Goal: Transaction & Acquisition: Purchase product/service

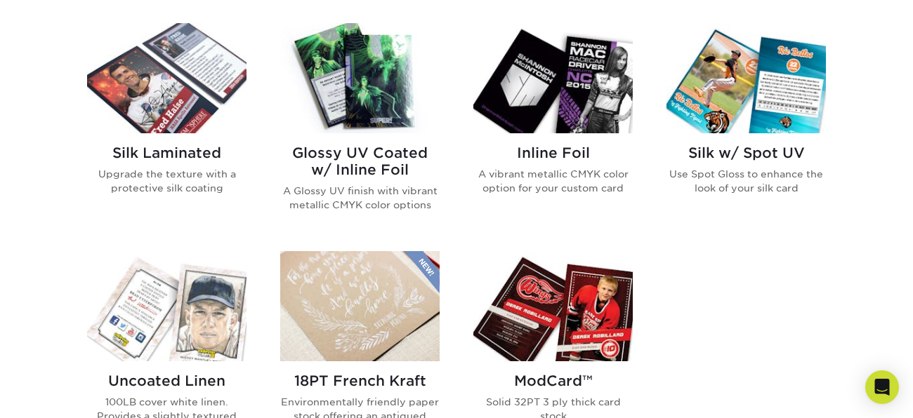
scroll to position [910, 0]
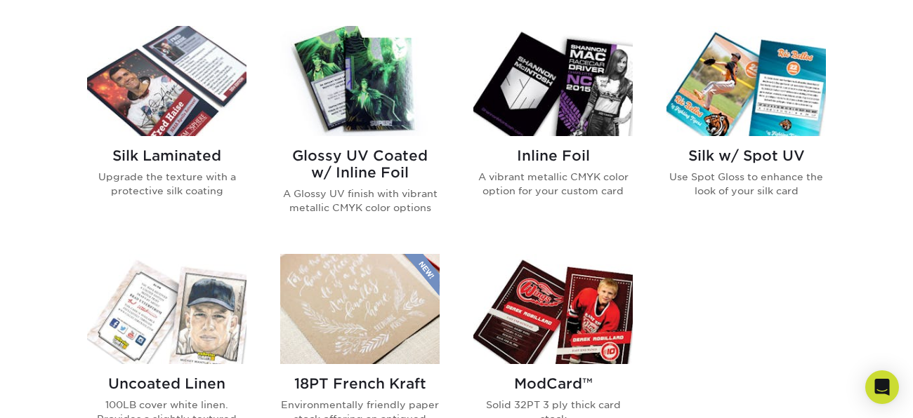
click at [287, 87] on img at bounding box center [359, 81] width 159 height 110
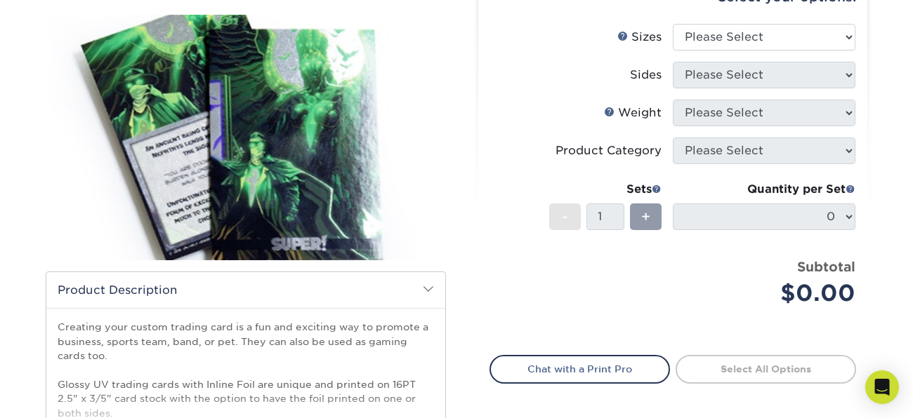
scroll to position [152, 0]
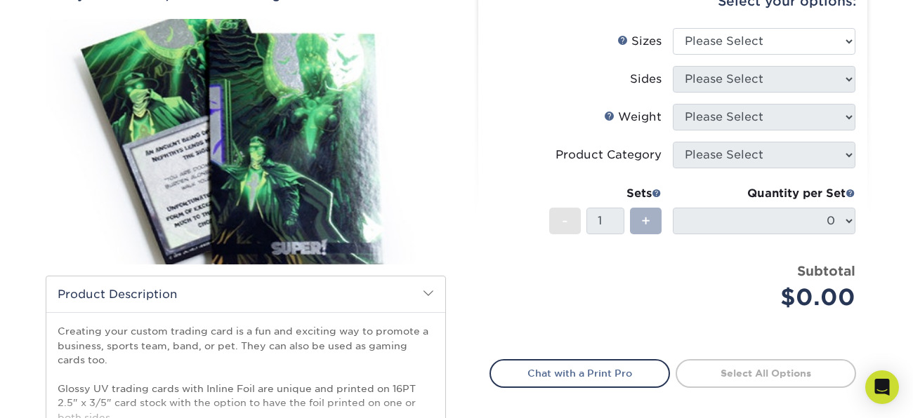
click at [632, 229] on div "+" at bounding box center [646, 221] width 32 height 27
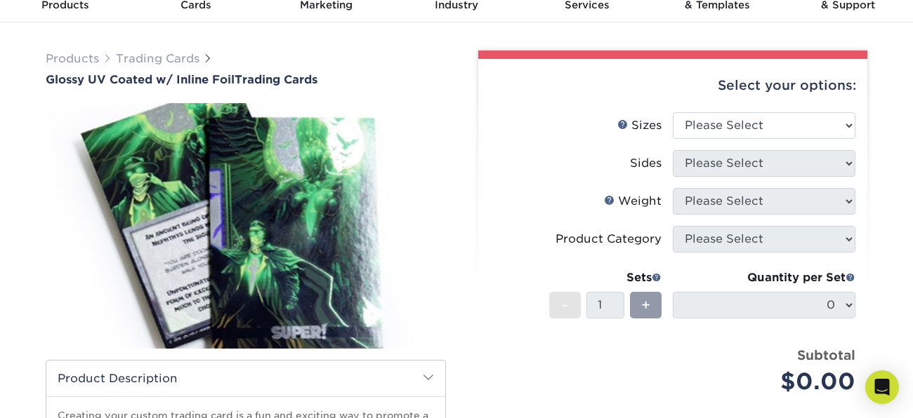
scroll to position [65, 0]
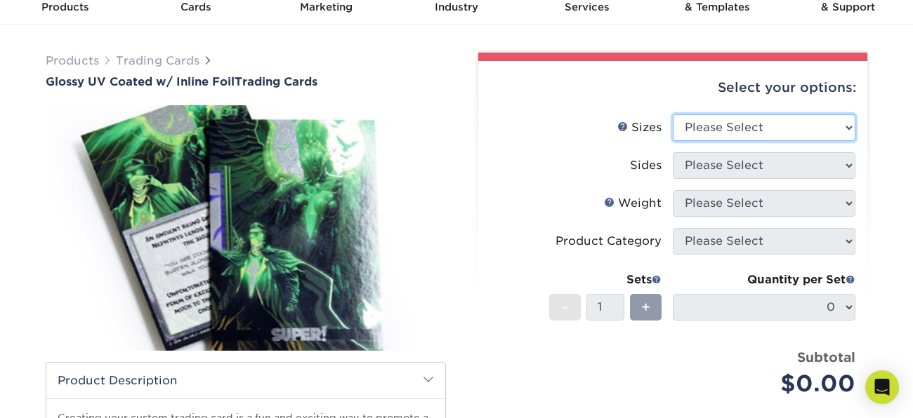
click at [797, 134] on select "Please Select 2.5" x 3.5"" at bounding box center [764, 127] width 183 height 27
select select "2.50x3.50"
click at [673, 114] on select "Please Select 2.5" x 3.5"" at bounding box center [764, 127] width 183 height 27
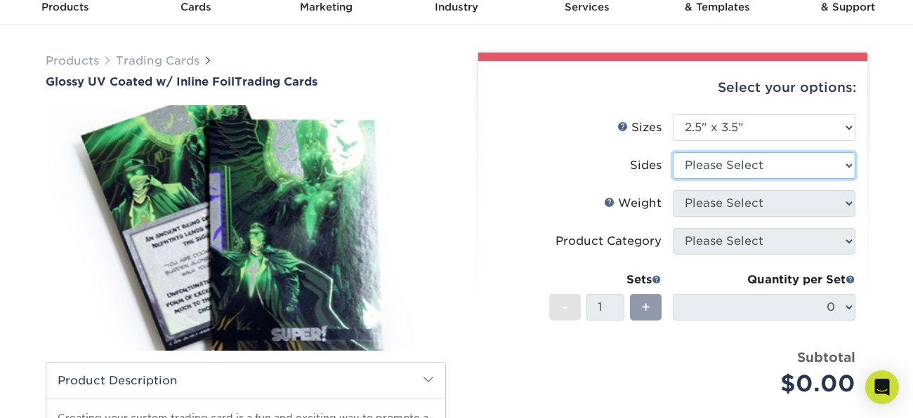
click at [786, 170] on select "Please Select Print Both Sides - Foil Back Only Print Both Sides - Foil Both Si…" at bounding box center [764, 165] width 183 height 27
select select "2ba18f74-0f96-487e-8b6e-985b404b3305"
click at [673, 152] on select "Please Select Print Both Sides - Foil Back Only Print Both Sides - Foil Both Si…" at bounding box center [764, 165] width 183 height 27
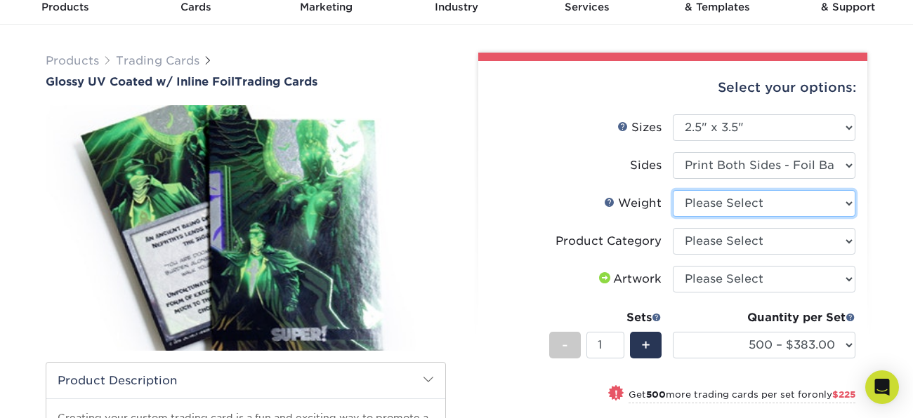
click at [795, 198] on select "Please Select 16PT" at bounding box center [764, 203] width 183 height 27
select select "16PT"
click at [673, 190] on select "Please Select 16PT" at bounding box center [764, 203] width 183 height 27
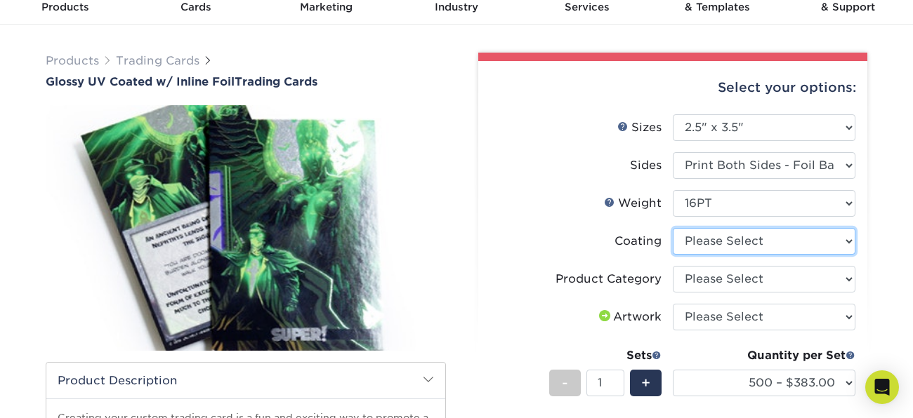
click at [779, 245] on select at bounding box center [764, 241] width 183 height 27
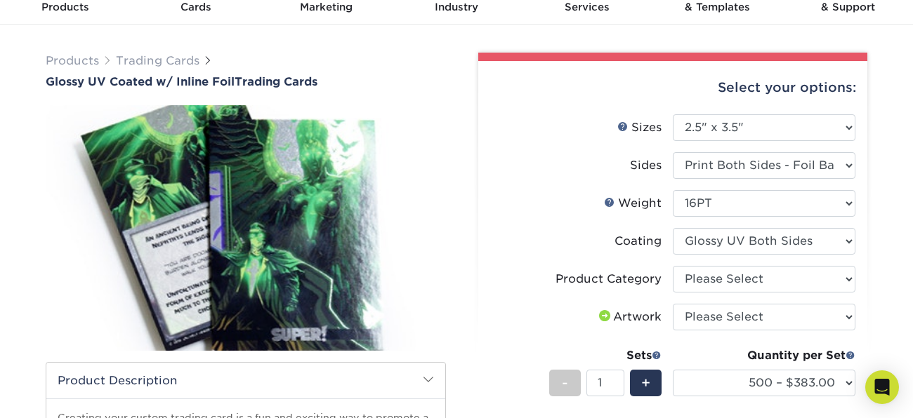
click at [673, 228] on select at bounding box center [764, 241] width 183 height 27
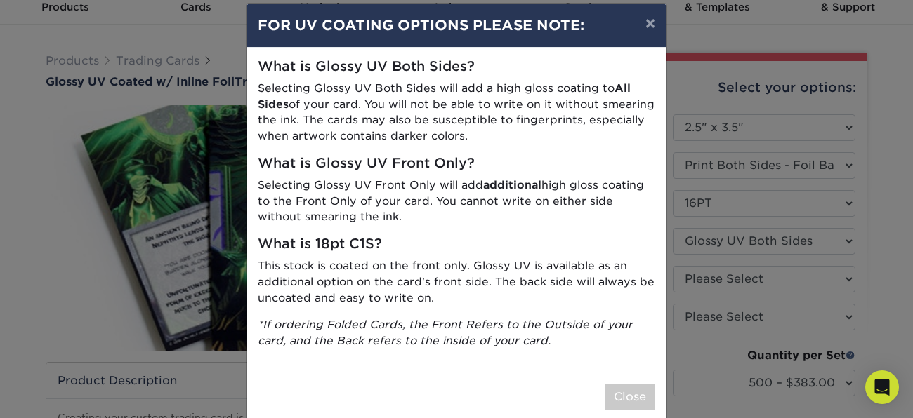
scroll to position [15, 0]
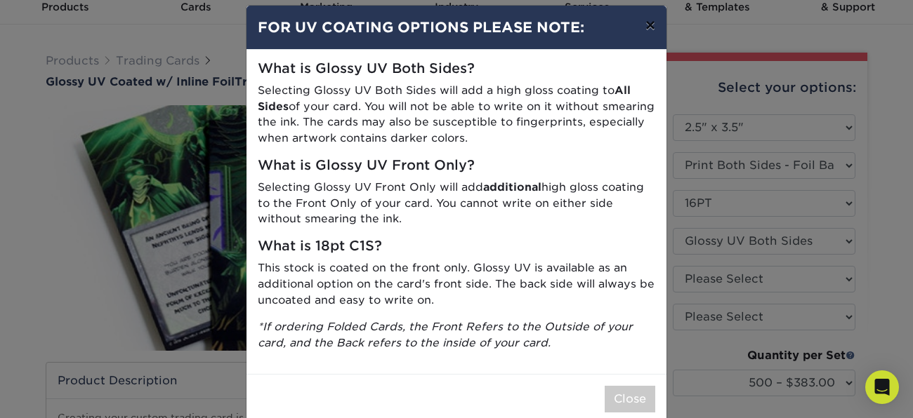
click at [649, 17] on button "×" at bounding box center [650, 25] width 32 height 39
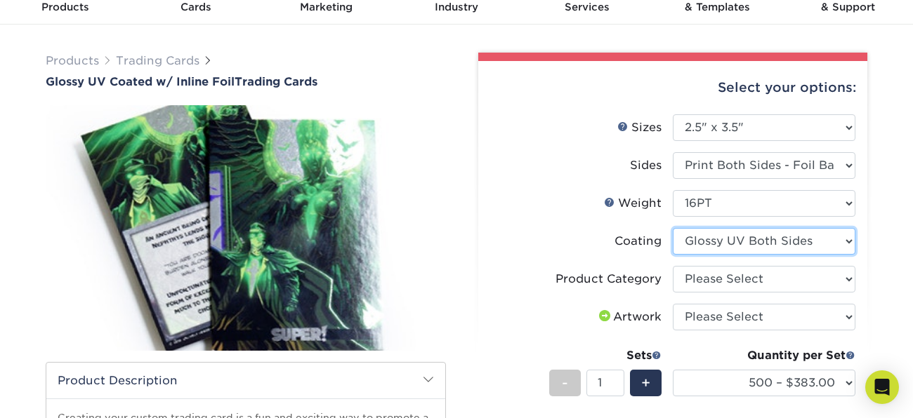
click at [826, 239] on select at bounding box center [764, 241] width 183 height 27
select select "-1"
click at [673, 228] on select at bounding box center [764, 241] width 183 height 27
select select
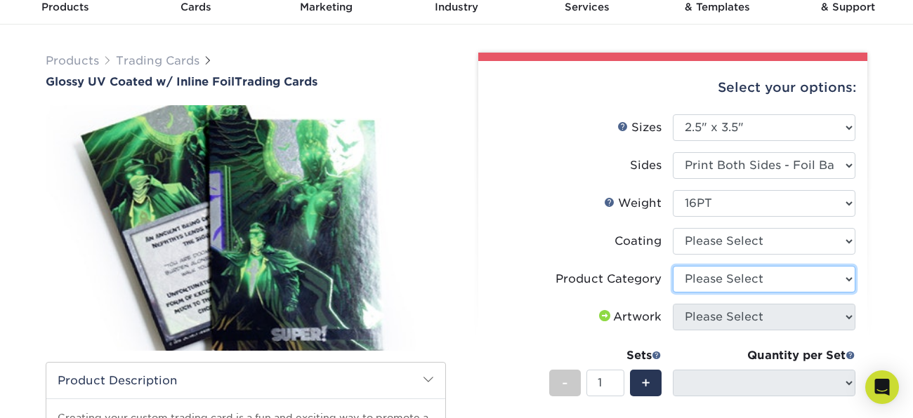
click at [812, 276] on select "Please Select Trading Cards" at bounding box center [764, 279] width 183 height 27
select select "c2f9bce9-36c2-409d-b101-c29d9d031e18"
click at [673, 266] on select "Please Select Trading Cards" at bounding box center [764, 279] width 183 height 27
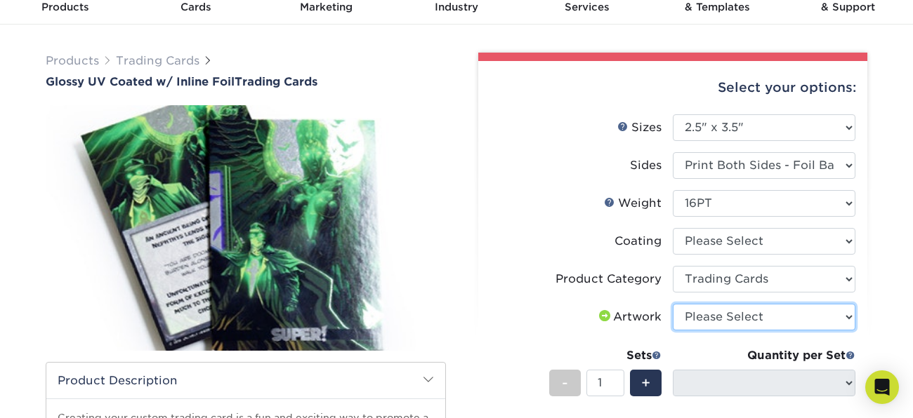
click at [807, 318] on select "Please Select I will upload files I need a design - $100" at bounding box center [764, 317] width 183 height 27
click at [912, 277] on div "Products Trading Cards Glossy UV Coated w/ Inline Foil Trading Cards /" at bounding box center [456, 377] width 913 height 705
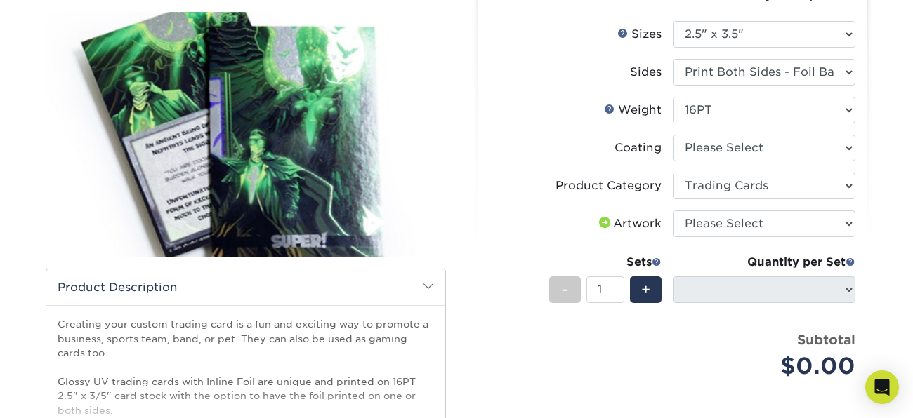
scroll to position [156, 0]
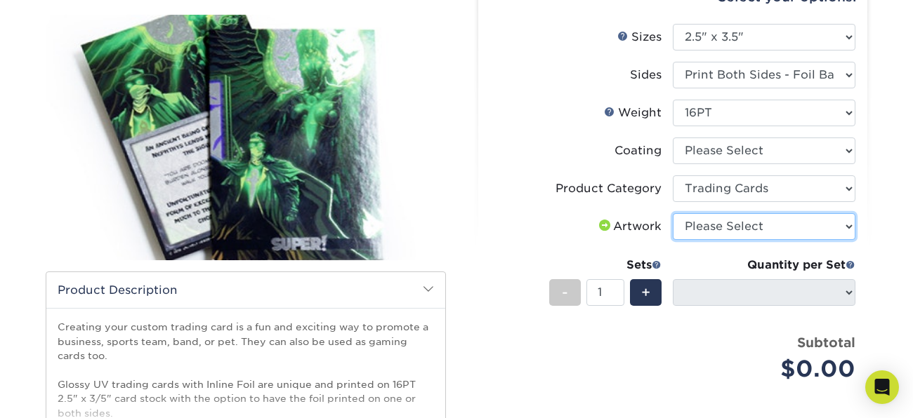
click at [728, 220] on select "Please Select I will upload files I need a design - $100" at bounding box center [764, 226] width 183 height 27
select select "upload"
click at [673, 213] on select "Please Select I will upload files I need a design - $100" at bounding box center [764, 226] width 183 height 27
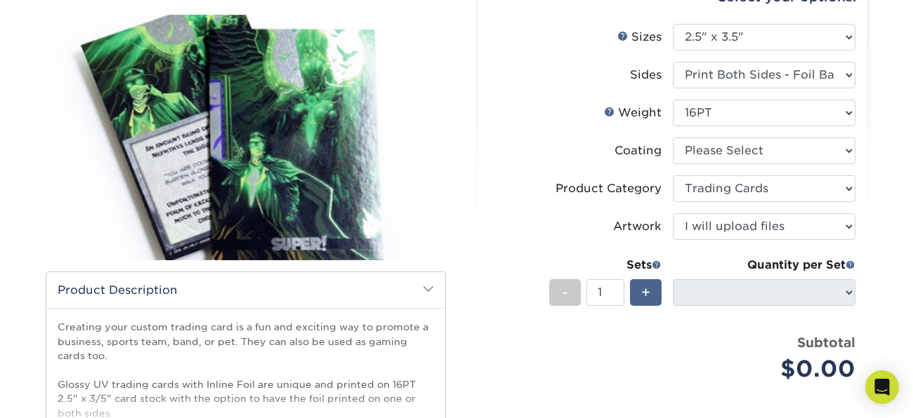
click at [636, 286] on div "+" at bounding box center [646, 292] width 32 height 27
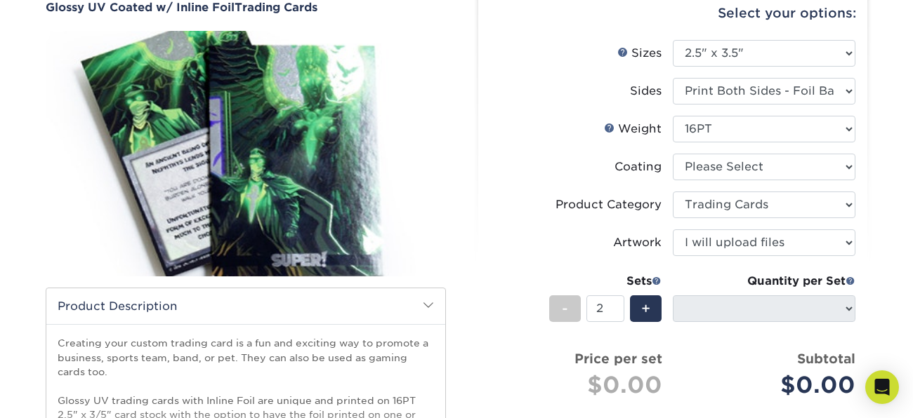
scroll to position [141, 0]
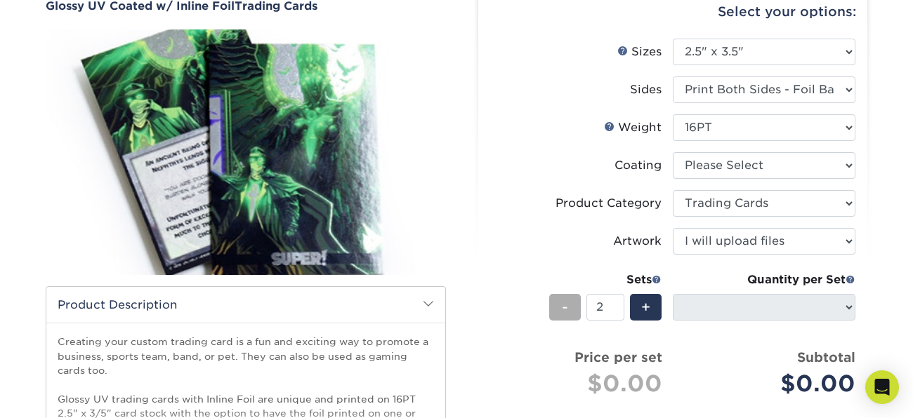
click at [572, 315] on div "-" at bounding box center [565, 307] width 32 height 27
click at [654, 306] on div "+" at bounding box center [646, 307] width 32 height 27
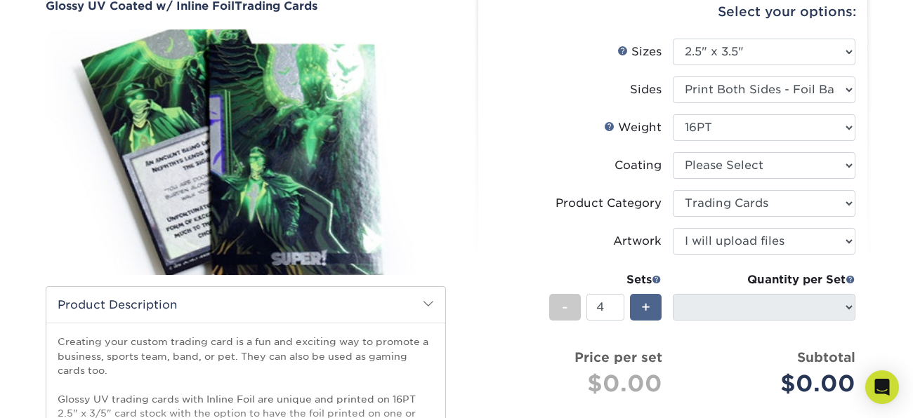
click at [654, 306] on div "+" at bounding box center [646, 307] width 32 height 27
click at [564, 312] on span "-" at bounding box center [565, 307] width 6 height 21
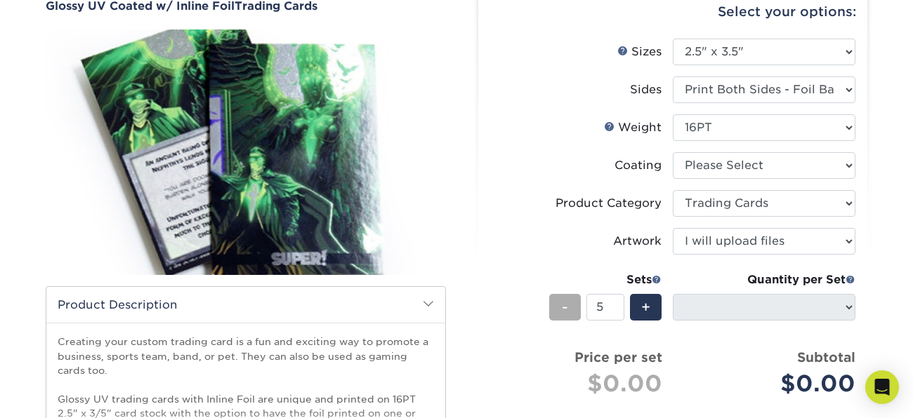
click at [564, 312] on span "-" at bounding box center [565, 307] width 6 height 21
type input "2"
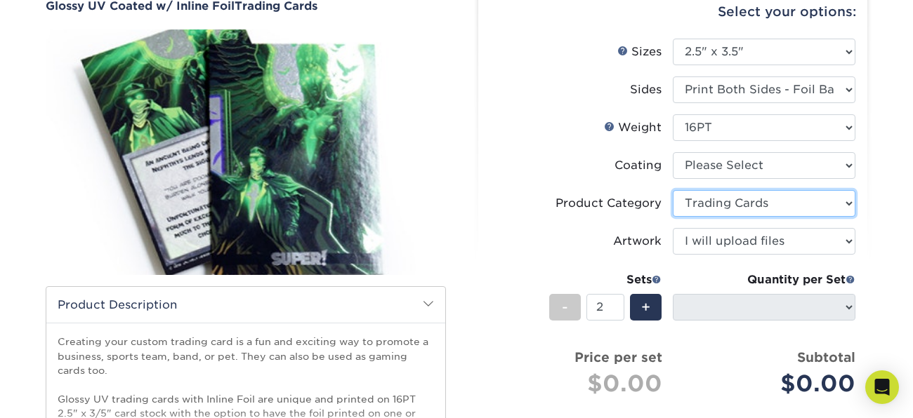
click at [784, 207] on select "Please Select Trading Cards" at bounding box center [764, 203] width 183 height 27
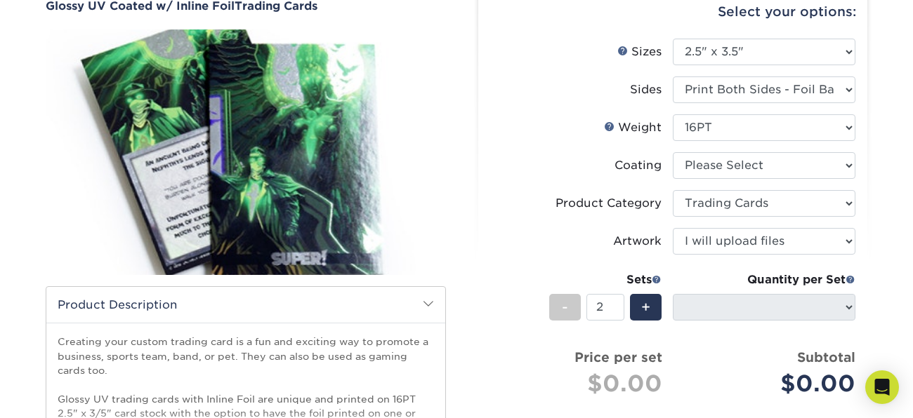
click at [727, 266] on li "Sets - 2 + Quantity per Set 500 – $383.00 1000 – $608.00 2500 – $883.00 5000 – …" at bounding box center [672, 307] width 365 height 82
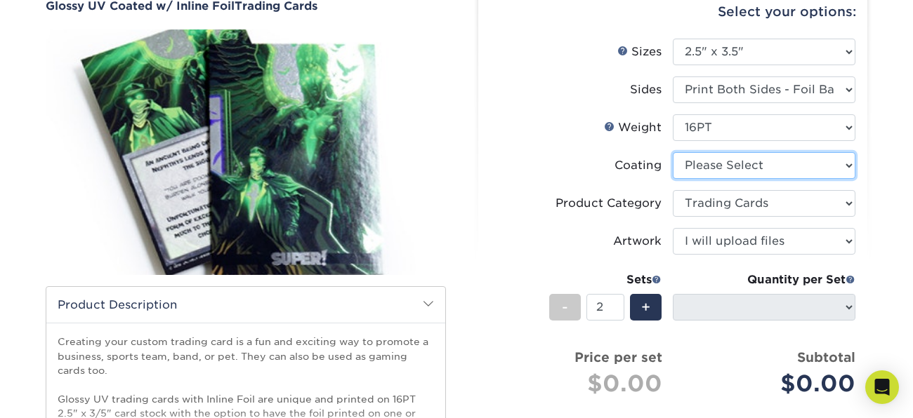
click at [714, 157] on select at bounding box center [764, 165] width 183 height 27
select select "ae367451-b2b8-45df-a344-0f05b6a12993"
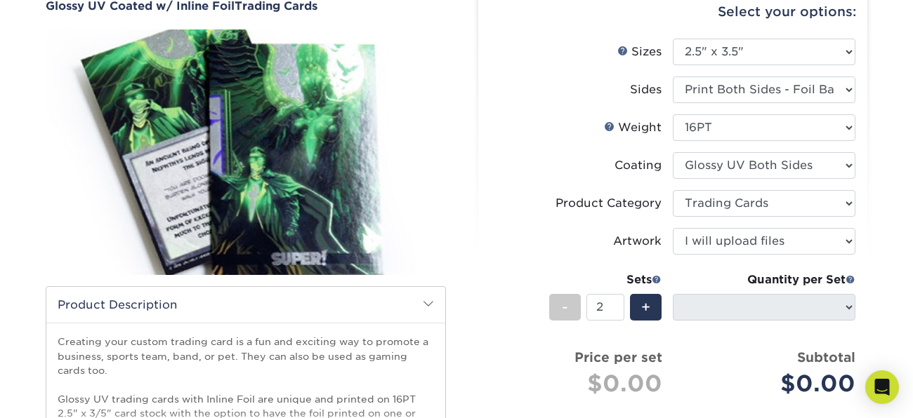
click at [673, 152] on select at bounding box center [764, 165] width 183 height 27
select select "-1"
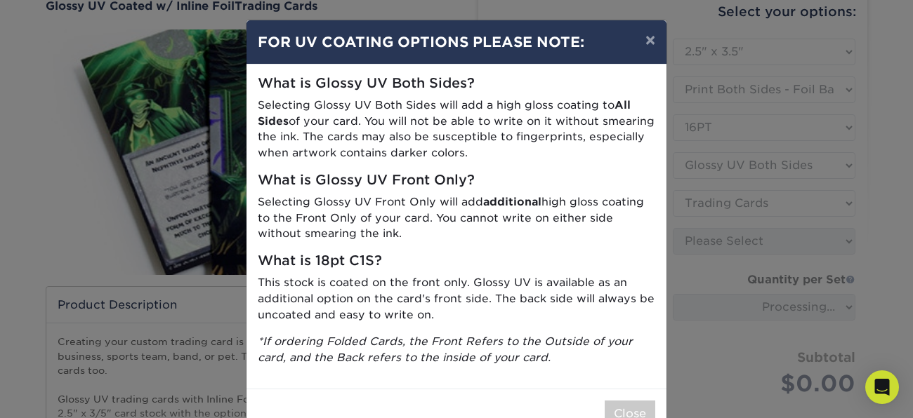
scroll to position [41, 0]
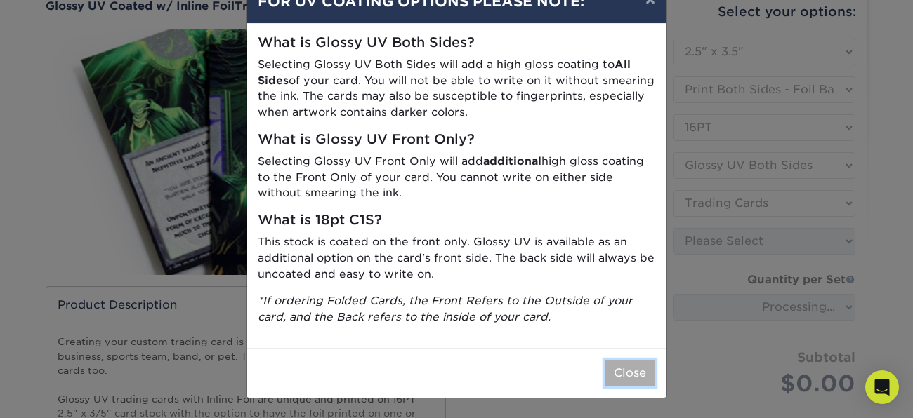
click at [641, 370] on button "Close" at bounding box center [629, 373] width 51 height 27
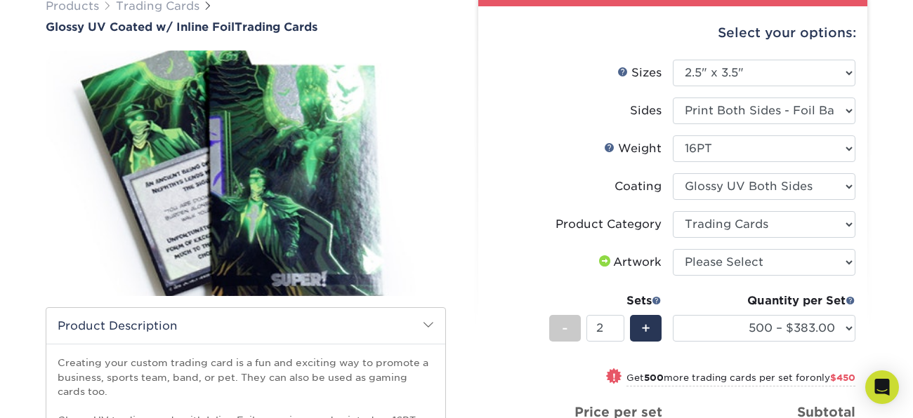
scroll to position [123, 0]
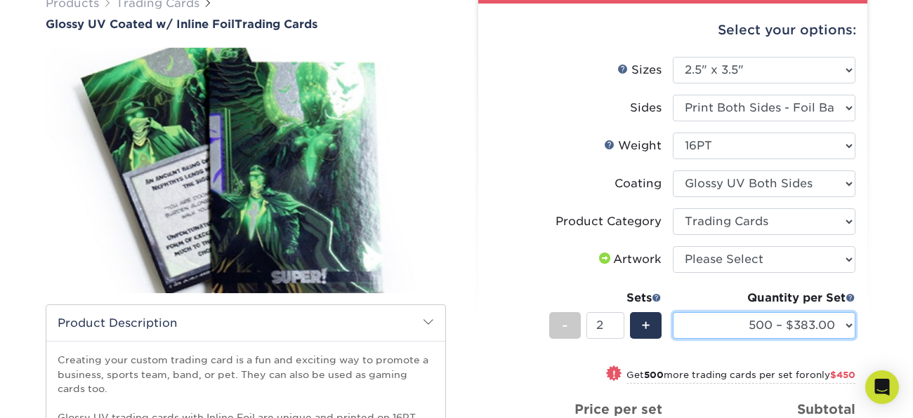
click at [848, 331] on select "500 – $383.00 1000 – $608.00 2500 – $883.00 5000 – $1252.00" at bounding box center [764, 325] width 183 height 27
click at [673, 312] on select "500 – $383.00 1000 – $608.00 2500 – $883.00 5000 – $1252.00" at bounding box center [764, 325] width 183 height 27
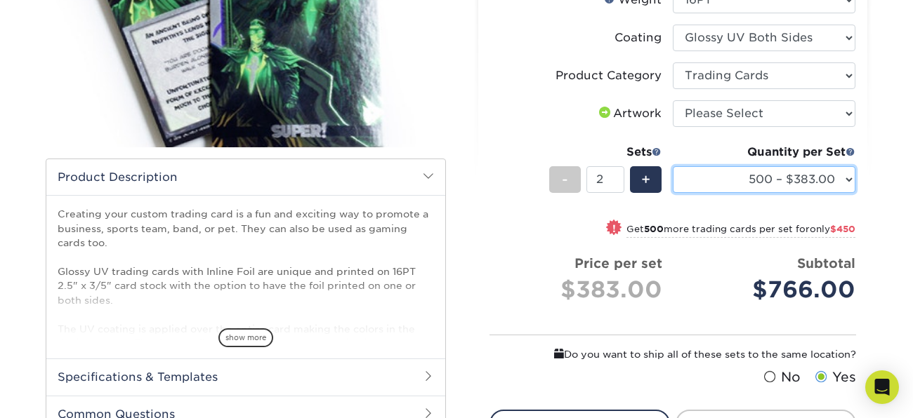
scroll to position [270, 0]
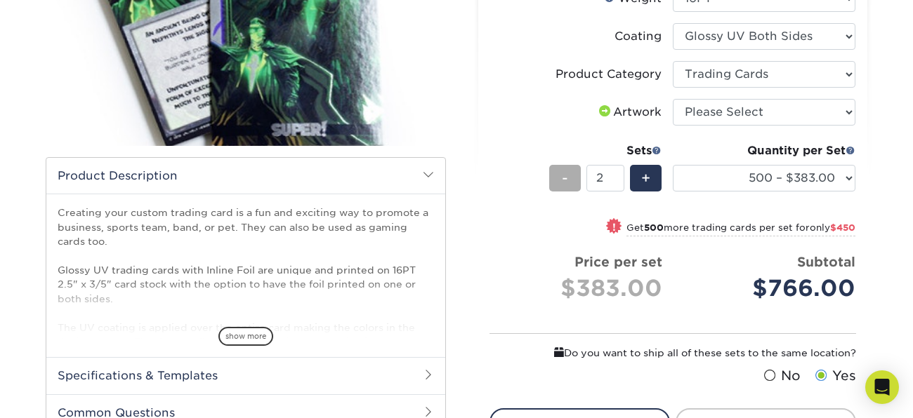
click at [562, 179] on span "-" at bounding box center [565, 178] width 6 height 21
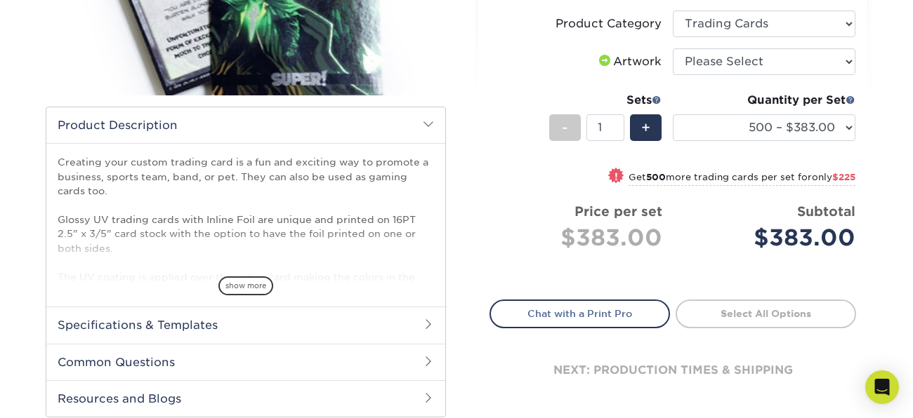
scroll to position [326, 0]
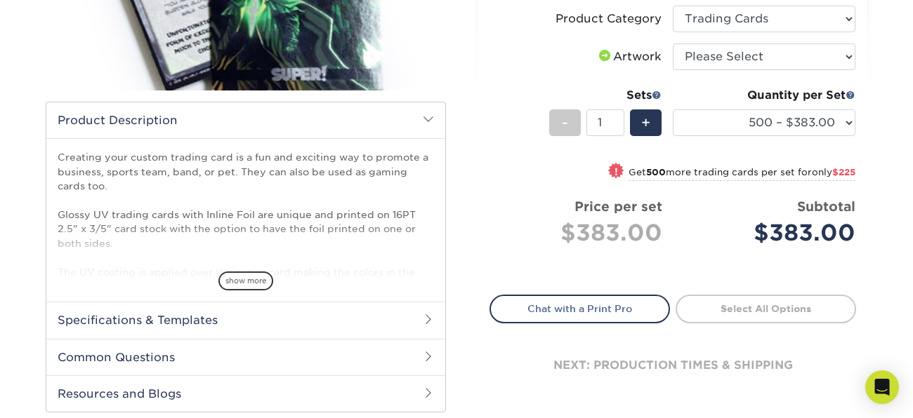
click at [682, 343] on div "next: production times & shipping" at bounding box center [672, 366] width 366 height 84
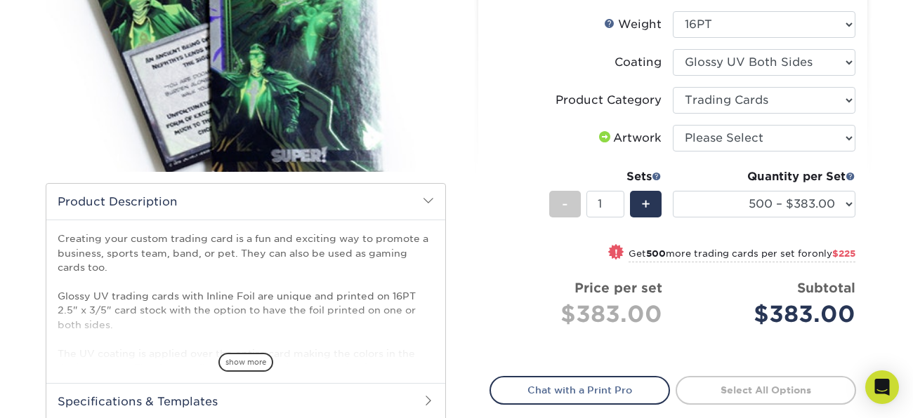
scroll to position [245, 0]
click at [641, 206] on span "+" at bounding box center [645, 203] width 9 height 21
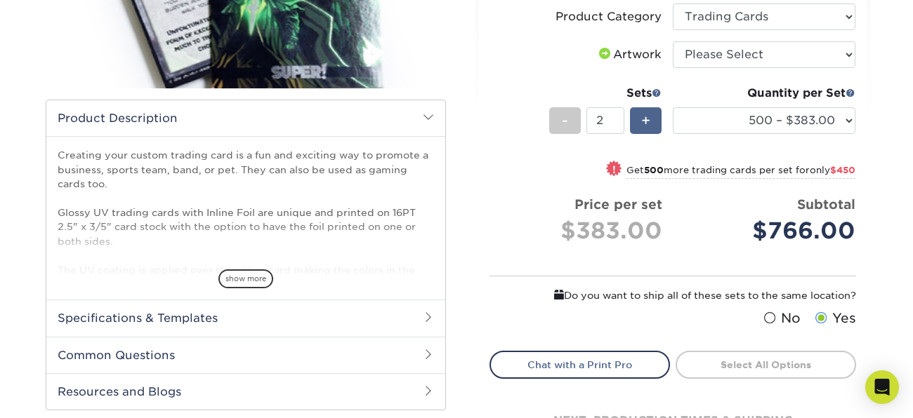
scroll to position [330, 0]
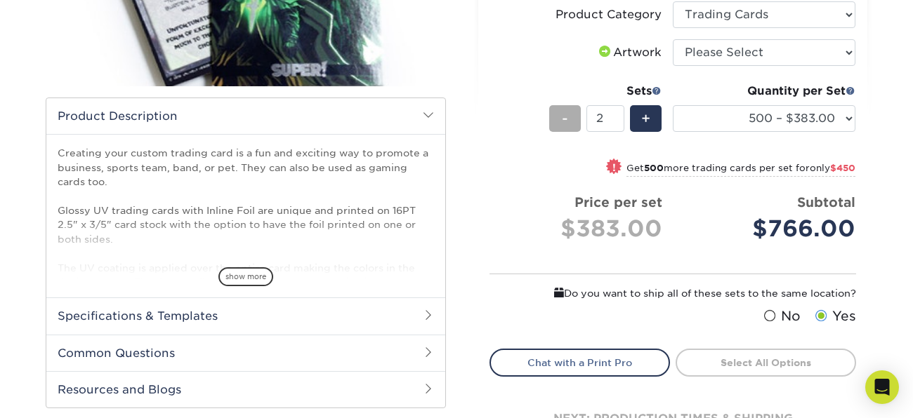
click at [566, 116] on span "-" at bounding box center [565, 118] width 6 height 21
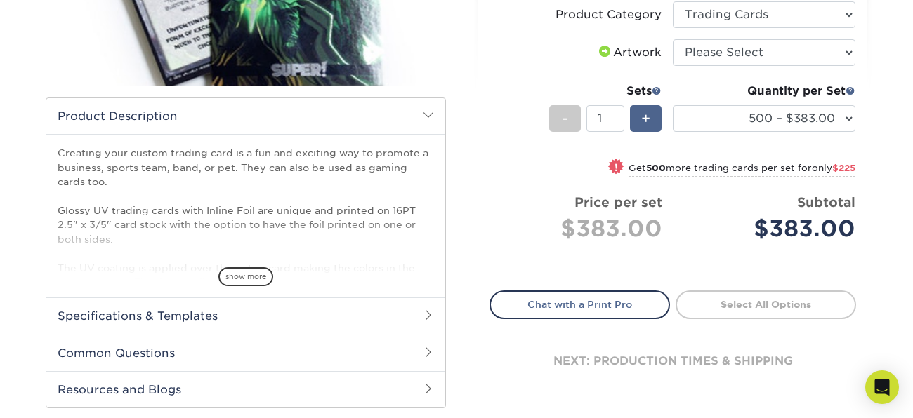
click at [639, 105] on div "+" at bounding box center [646, 118] width 32 height 27
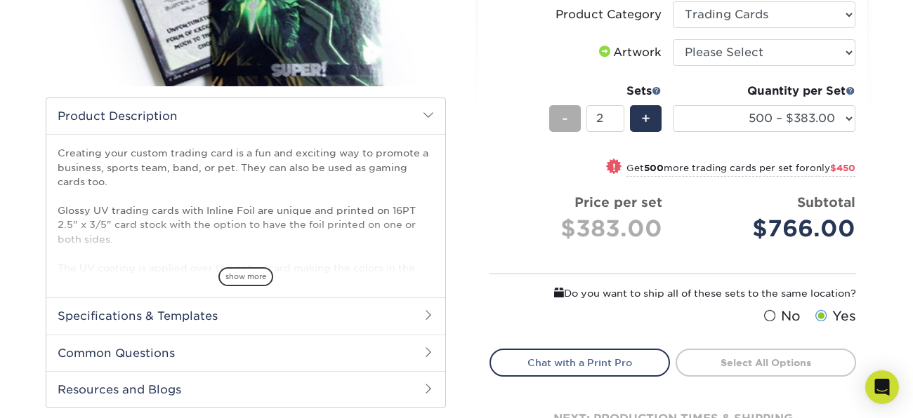
click at [555, 124] on div "-" at bounding box center [565, 118] width 32 height 27
type input "1"
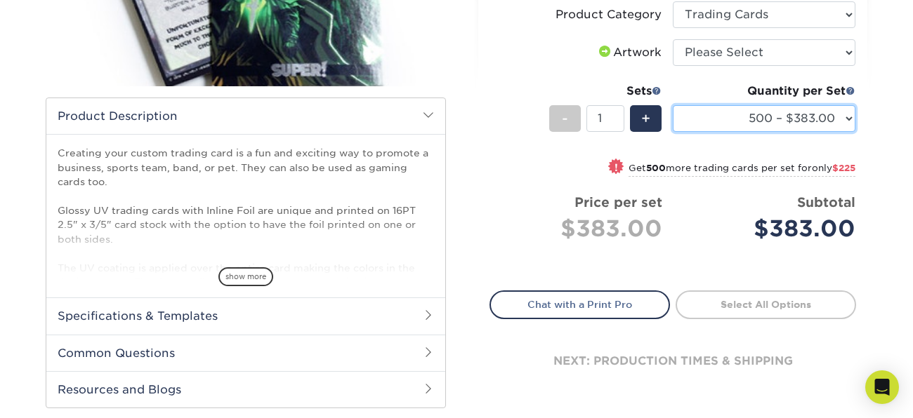
click at [831, 126] on select "500 – $383.00 1000 – $608.00 2500 – $883.00 5000 – $1252.00" at bounding box center [764, 118] width 183 height 27
click at [673, 105] on select "500 – $383.00 1000 – $608.00 2500 – $883.00 5000 – $1252.00" at bounding box center [764, 118] width 183 height 27
click at [794, 121] on select "500 – $383.00 1000 – $608.00 2500 – $883.00 5000 – $1252.00" at bounding box center [764, 118] width 183 height 27
select select "500 – $383.00"
click at [673, 105] on select "500 – $383.00 1000 – $608.00 2500 – $883.00 5000 – $1252.00" at bounding box center [764, 118] width 183 height 27
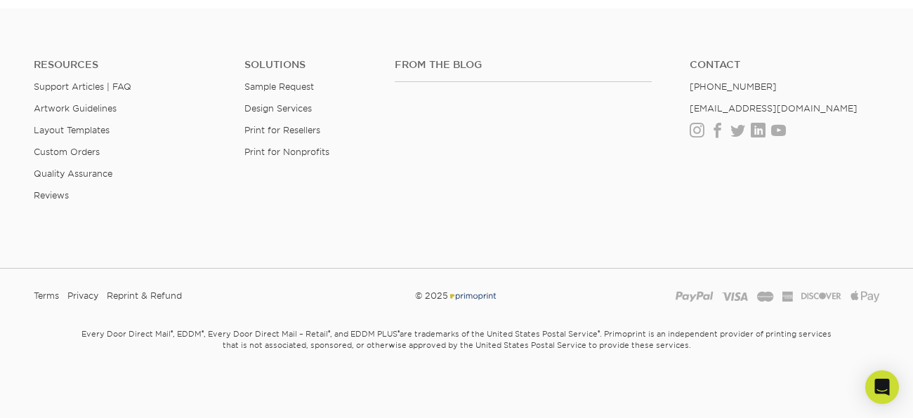
scroll to position [0, 0]
